Goal: Task Accomplishment & Management: Manage account settings

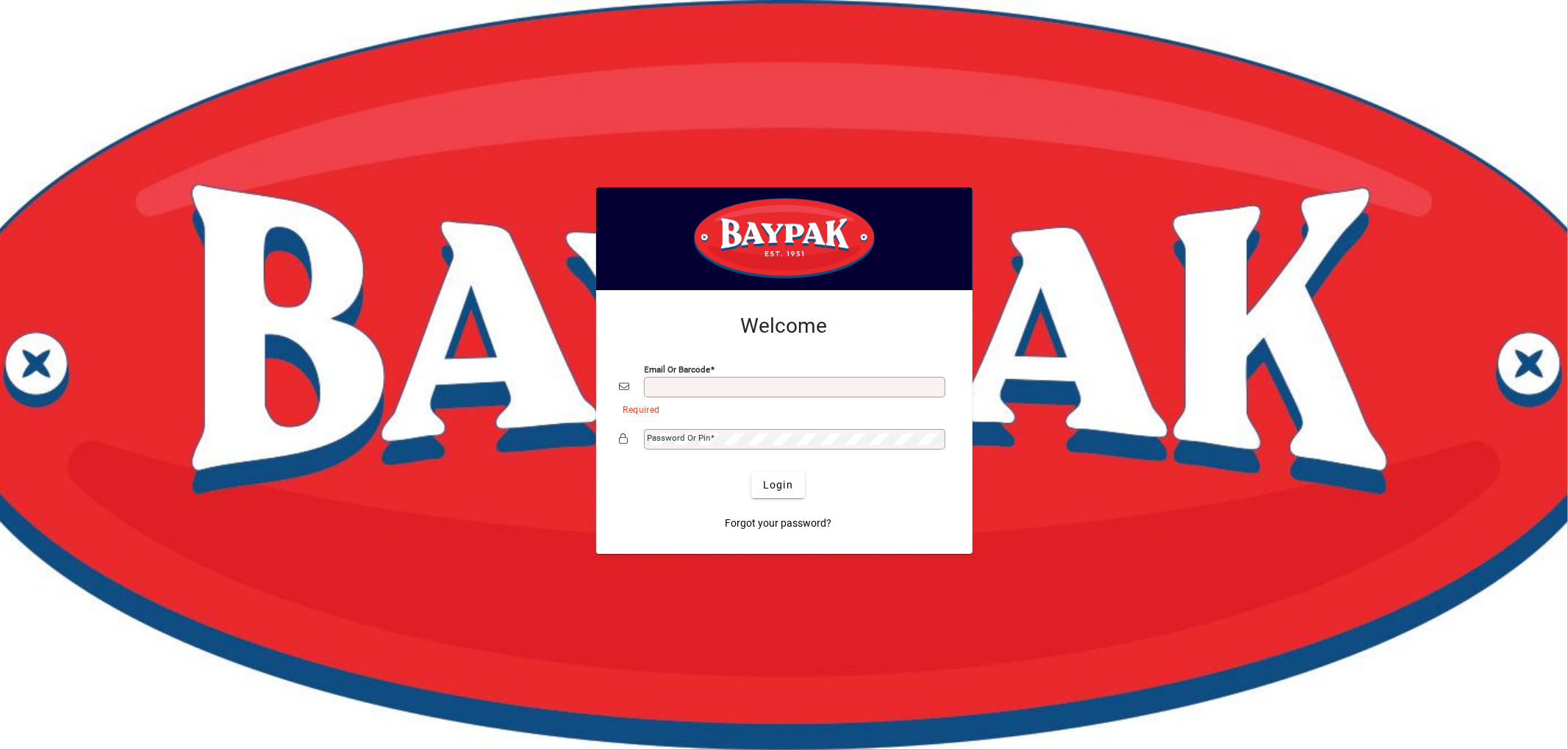
click at [787, 384] on input "Email or Barcode" at bounding box center [796, 386] width 297 height 11
type input "**********"
click at [784, 481] on span "Login" at bounding box center [778, 484] width 30 height 15
